Goal: Transaction & Acquisition: Subscribe to service/newsletter

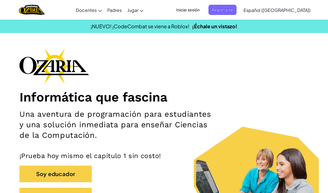
click at [200, 11] on span "Iniciar sesión" at bounding box center [188, 10] width 30 height 10
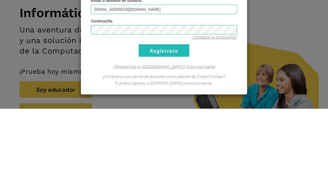
click at [168, 129] on input "Regístrate" at bounding box center [164, 135] width 51 height 13
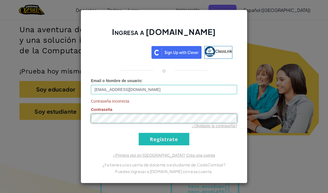
scroll to position [84, 0]
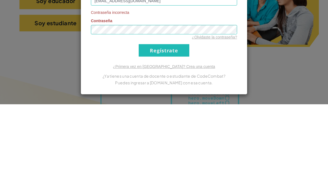
click at [172, 133] on input "Regístrate" at bounding box center [164, 139] width 51 height 13
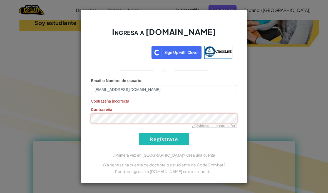
scroll to position [173, 0]
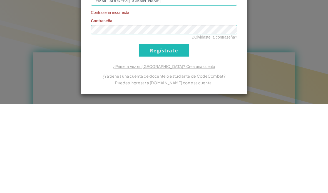
click at [177, 133] on input "Regístrate" at bounding box center [164, 139] width 51 height 13
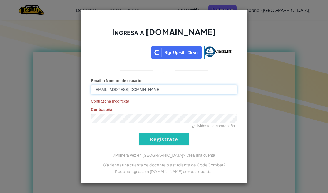
click at [100, 89] on input "[EMAIL_ADDRESS][DOMAIN_NAME]" at bounding box center [164, 89] width 146 height 9
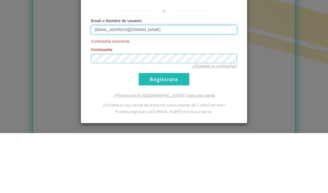
type input "[EMAIL_ADDRESS][DOMAIN_NAME]"
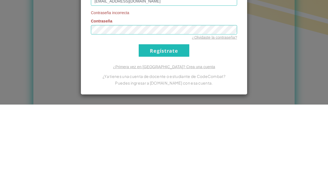
click at [170, 133] on input "Regístrate" at bounding box center [164, 139] width 51 height 13
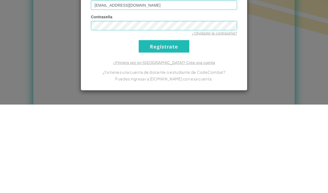
scroll to position [351, 0]
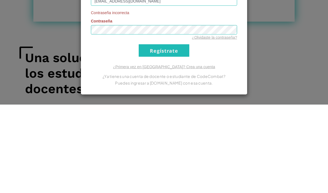
click at [170, 133] on input "Regístrate" at bounding box center [164, 139] width 51 height 13
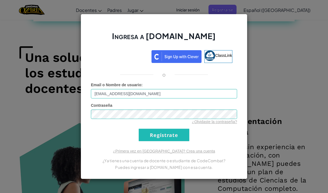
click at [173, 135] on input "Regístrate" at bounding box center [164, 135] width 51 height 13
